Goal: Transaction & Acquisition: Purchase product/service

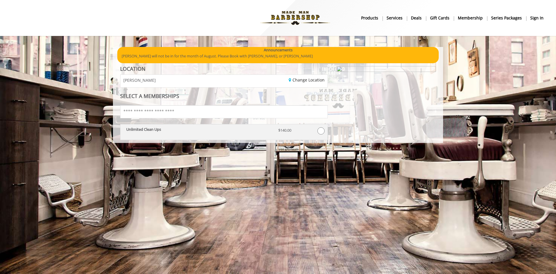
click at [213, 133] on div "Unlimited Clean Ups" at bounding box center [198, 132] width 152 height 10
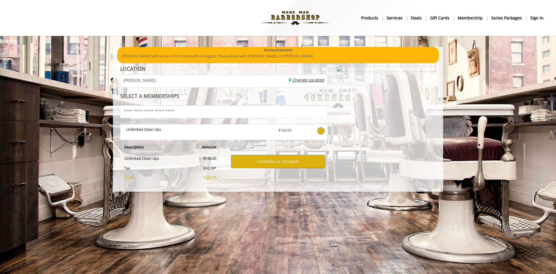
click at [302, 80] on link "Change Location" at bounding box center [307, 80] width 36 height 6
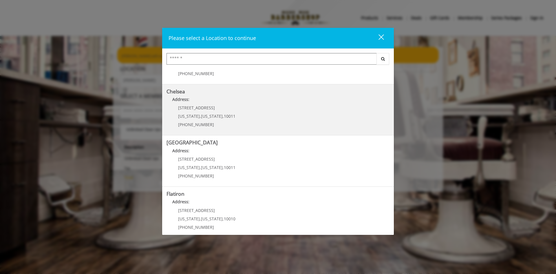
scroll to position [92, 0]
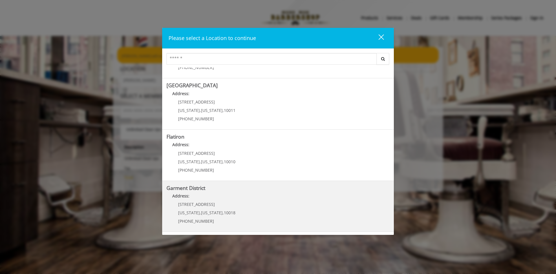
click at [229, 196] on District "Address:" at bounding box center [278, 197] width 223 height 9
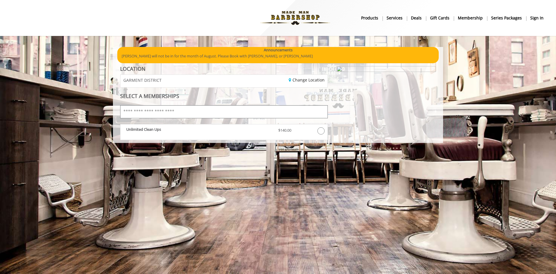
click at [238, 110] on input "text" at bounding box center [224, 111] width 208 height 13
